Goal: Find contact information: Find contact information

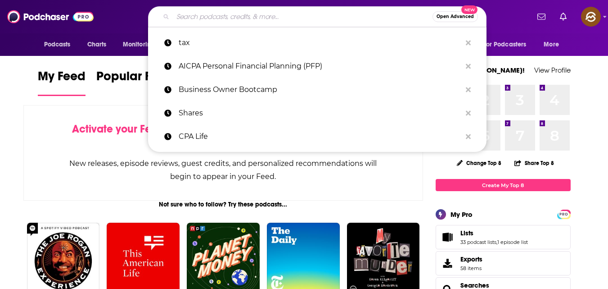
click at [296, 17] on input "Search podcasts, credits, & more..." at bounding box center [303, 16] width 260 height 14
paste input "How I Raised It"
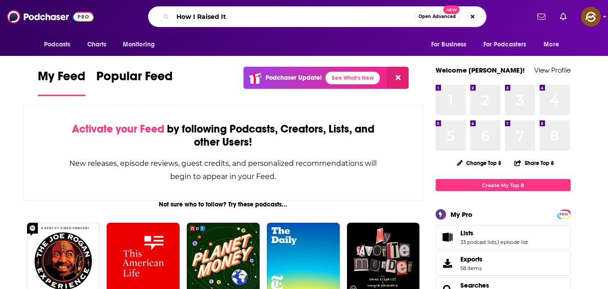
type input "How I Raised It"
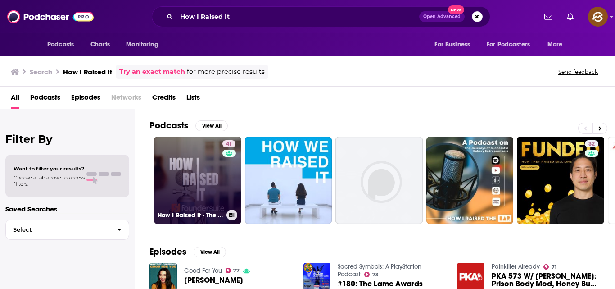
click at [196, 163] on link "41 How I Raised It - The podcast where we interview startup founders who raised…" at bounding box center [197, 179] width 87 height 87
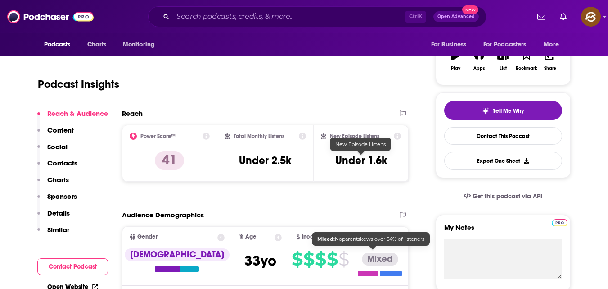
scroll to position [150, 0]
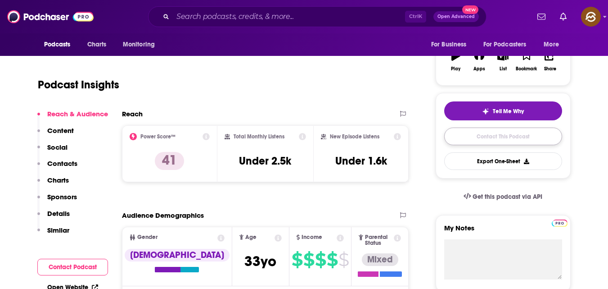
click at [476, 134] on link "Contact This Podcast" at bounding box center [503, 136] width 118 height 18
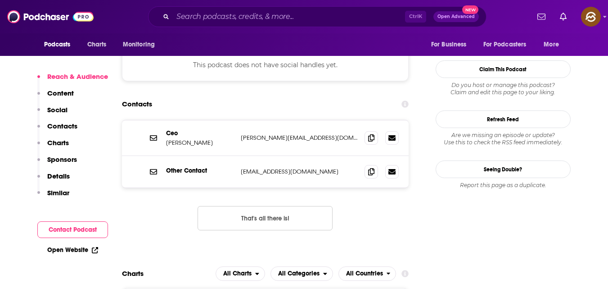
scroll to position [778, 0]
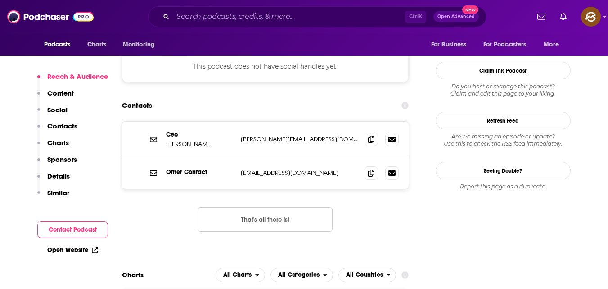
drag, startPoint x: 169, startPoint y: 108, endPoint x: 211, endPoint y: 112, distance: 42.5
click at [211, 122] on div "[PERSON_NAME] [PERSON_NAME][EMAIL_ADDRESS][DOMAIN_NAME] [PERSON_NAME][EMAIL_ADD…" at bounding box center [265, 140] width 287 height 36
drag, startPoint x: 165, startPoint y: 108, endPoint x: 214, endPoint y: 112, distance: 48.8
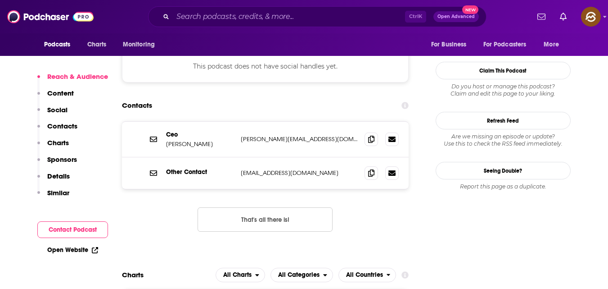
click at [214, 122] on div "[PERSON_NAME] [PERSON_NAME][EMAIL_ADDRESS][DOMAIN_NAME] [PERSON_NAME][EMAIL_ADD…" at bounding box center [265, 140] width 287 height 36
copy p "[PERSON_NAME]"
click at [370, 135] on icon at bounding box center [371, 138] width 6 height 7
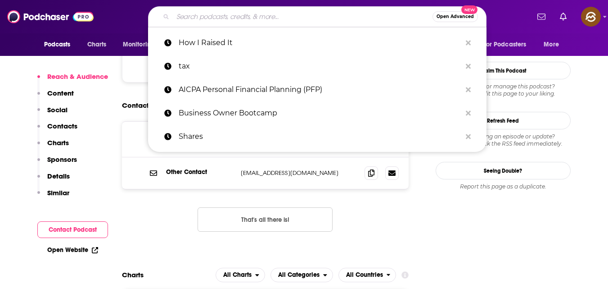
click at [311, 17] on input "Search podcasts, credits, & more..." at bounding box center [303, 16] width 260 height 14
paste input "Founders Podcast"
type input "Founders Podcast"
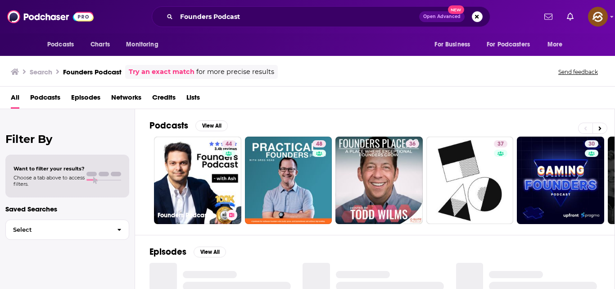
click at [214, 166] on link "44 Founders Podcast" at bounding box center [197, 179] width 87 height 87
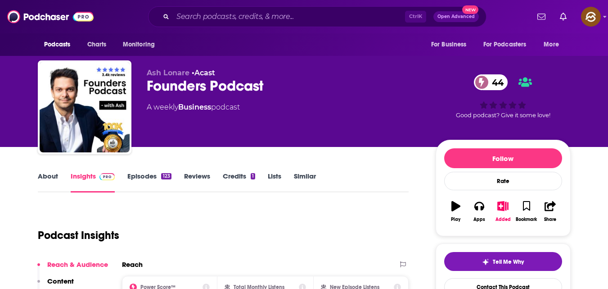
click at [148, 71] on span "Ash Lonare" at bounding box center [168, 72] width 43 height 9
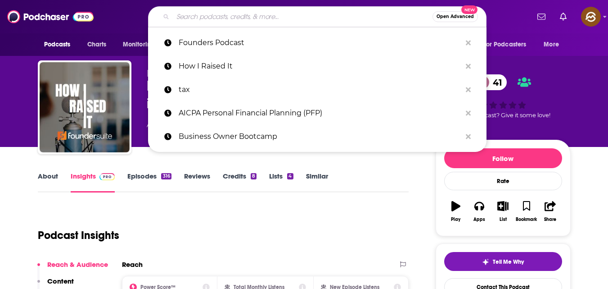
click at [288, 13] on input "Search podcasts, credits, & more..." at bounding box center [303, 16] width 260 height 14
paste input "Founders"
type input "Founders"
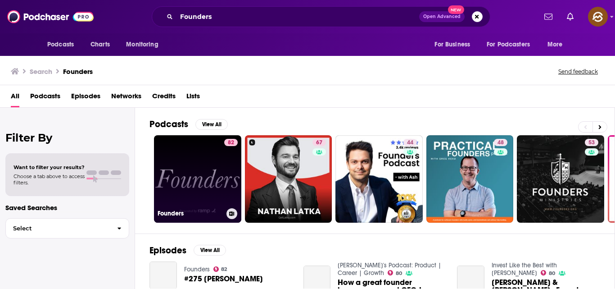
click at [193, 183] on link "82 Founders" at bounding box center [197, 178] width 87 height 87
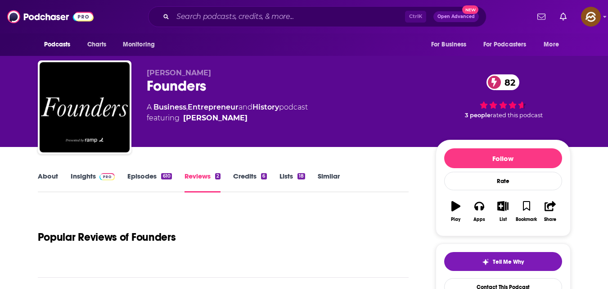
click at [147, 69] on span "[PERSON_NAME]" at bounding box center [179, 72] width 64 height 9
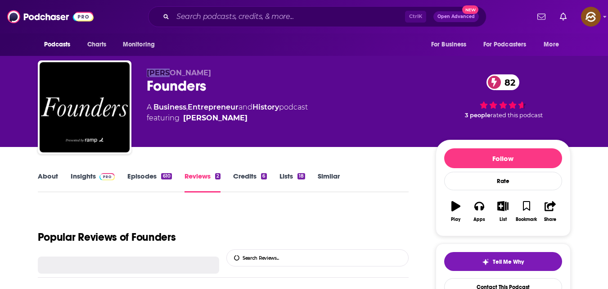
click at [147, 69] on span "[PERSON_NAME]" at bounding box center [179, 72] width 64 height 9
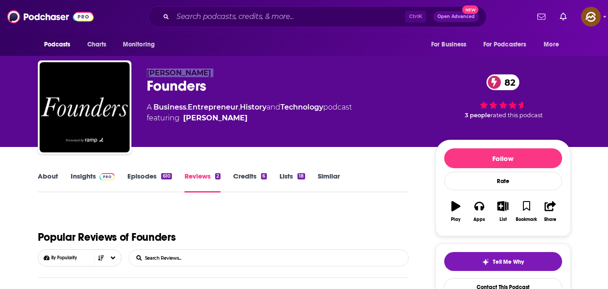
copy p "[PERSON_NAME]"
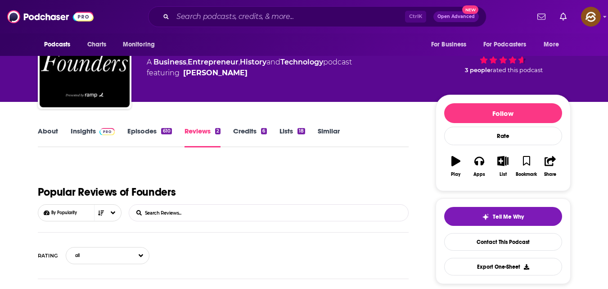
scroll to position [45, 0]
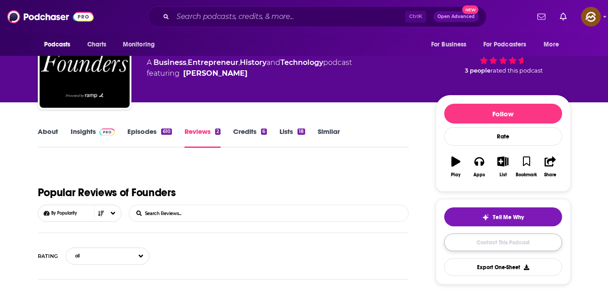
click at [494, 241] on link "Contact This Podcast" at bounding box center [503, 242] width 118 height 18
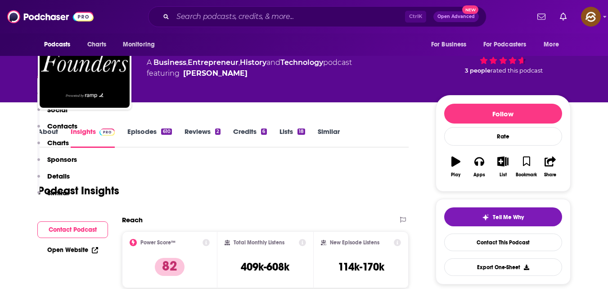
scroll to position [993, 0]
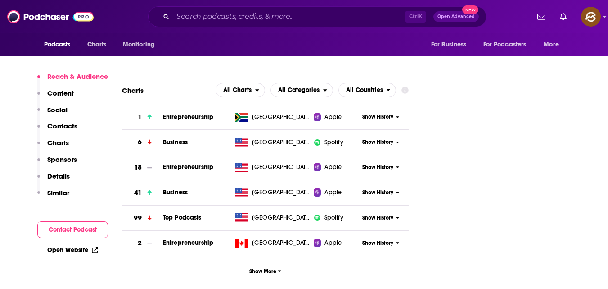
click at [66, 125] on p "Contacts" at bounding box center [62, 126] width 30 height 9
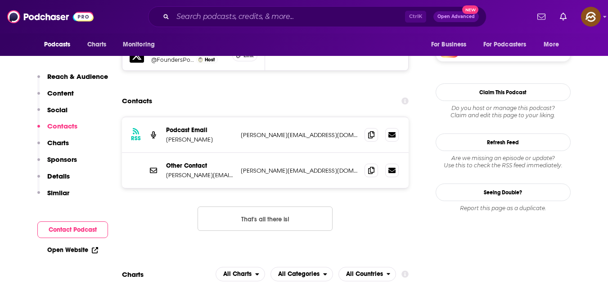
scroll to position [811, 0]
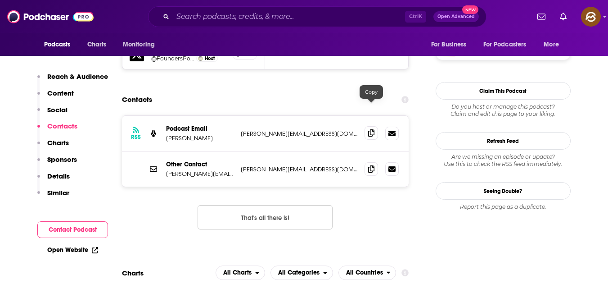
click at [369, 129] on icon at bounding box center [371, 132] width 6 height 7
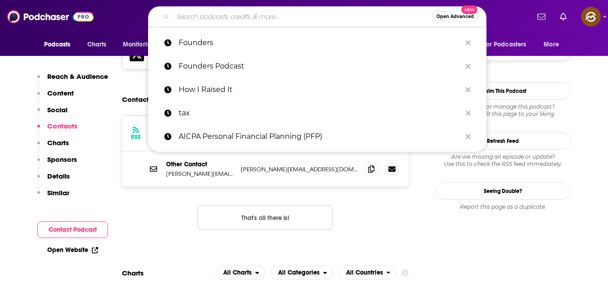
click at [256, 15] on input "Search podcasts, credits, & more..." at bounding box center [303, 16] width 260 height 14
paste input "The ReWork Podcast"
type input "The ReWork Podcast"
